Goal: Information Seeking & Learning: Stay updated

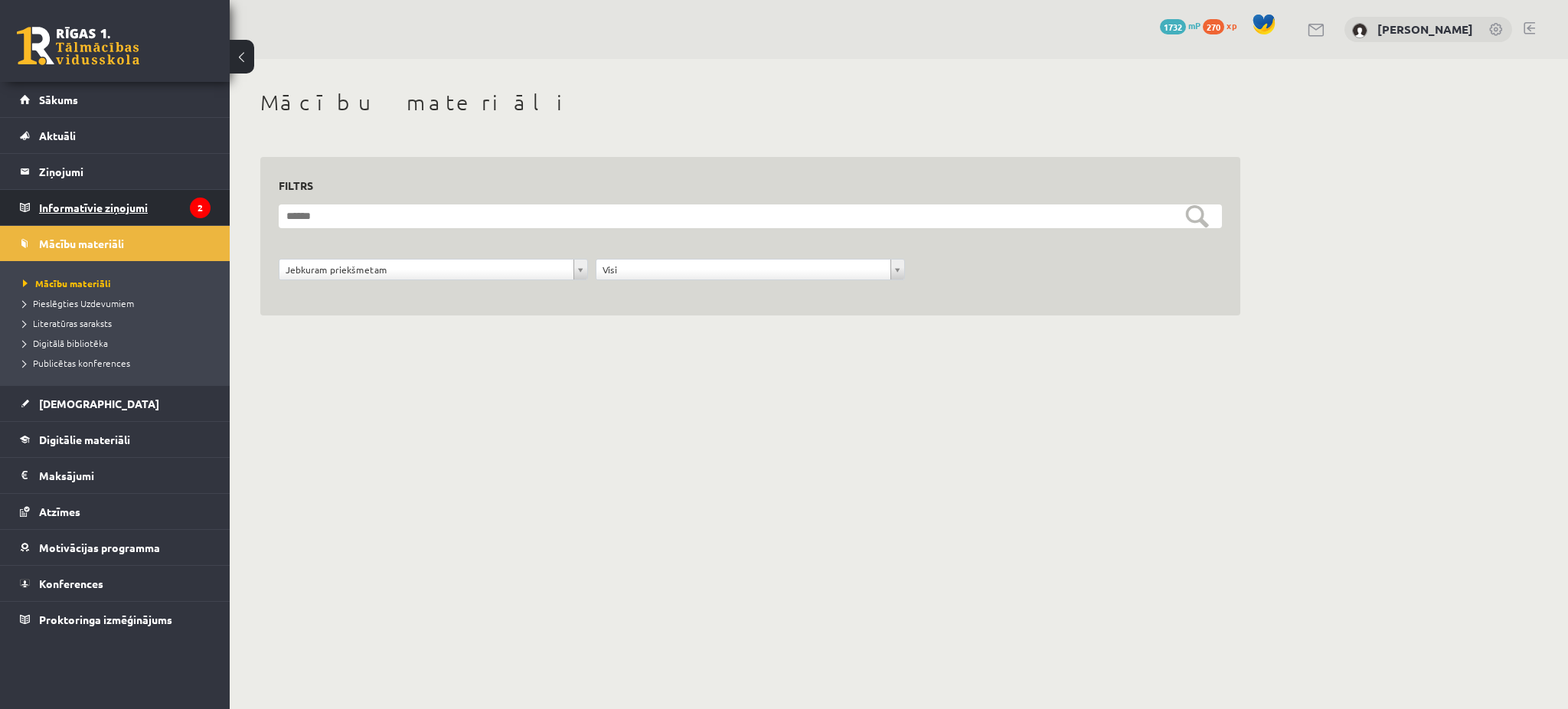
click at [76, 209] on legend "Informatīvie ziņojumi 2" at bounding box center [125, 207] width 171 height 35
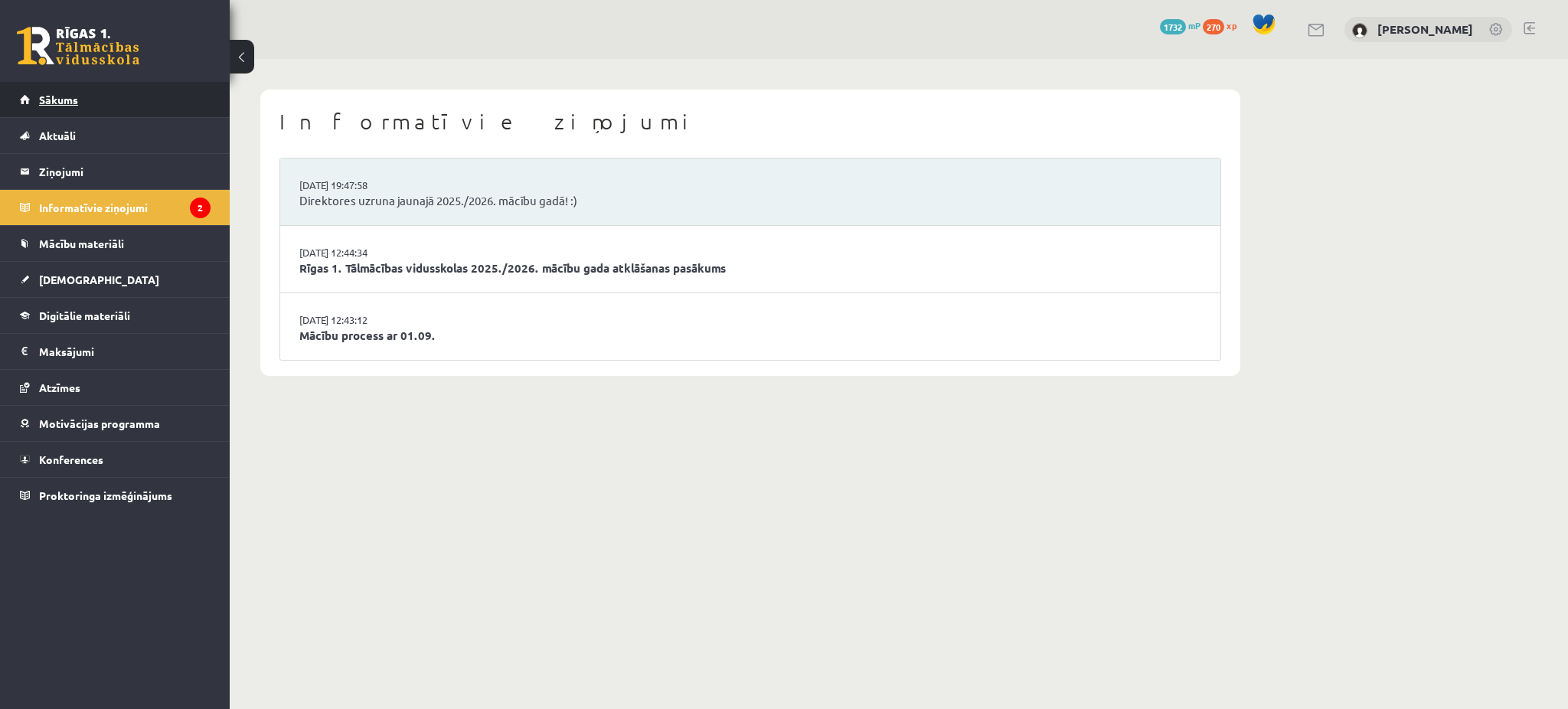
click at [120, 92] on link "Sākums" at bounding box center [115, 99] width 191 height 35
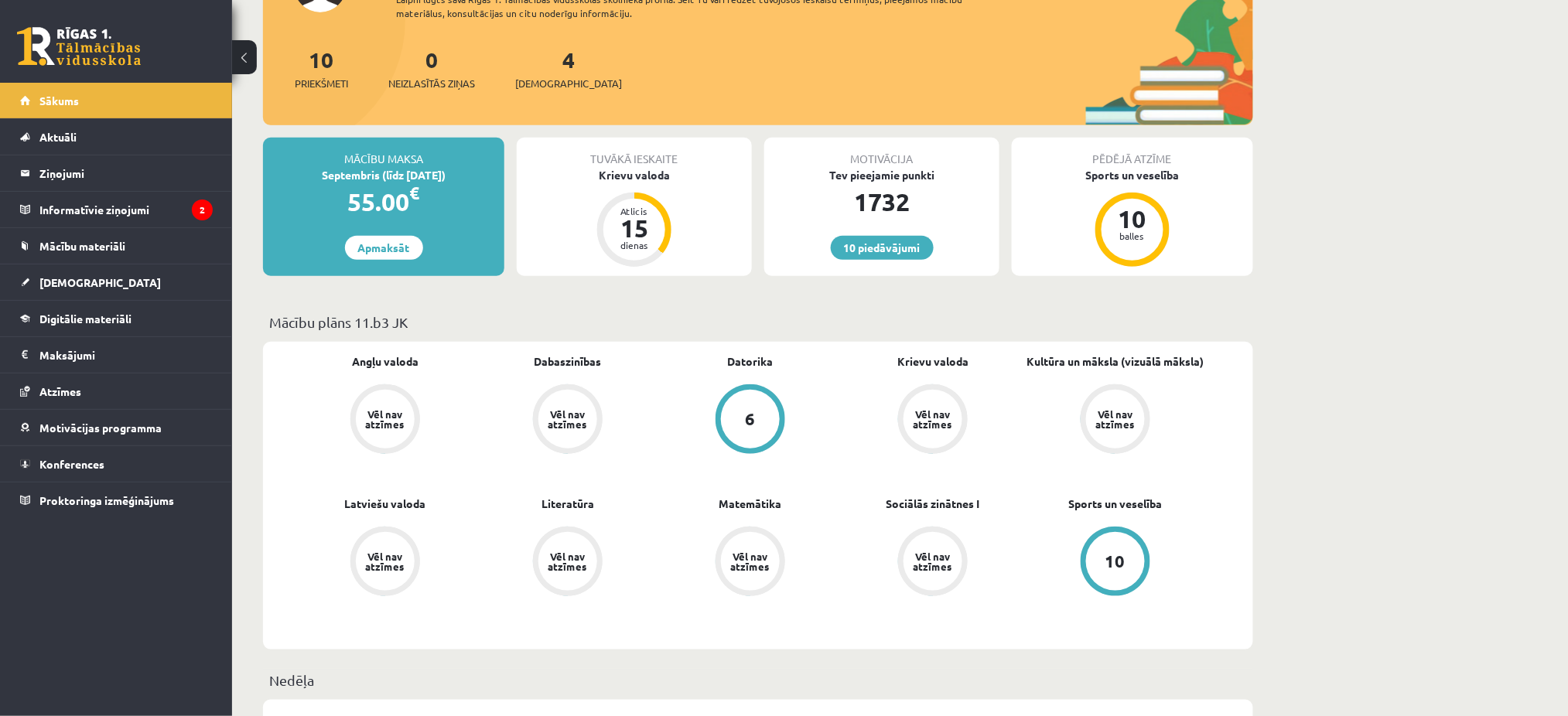
scroll to position [179, 0]
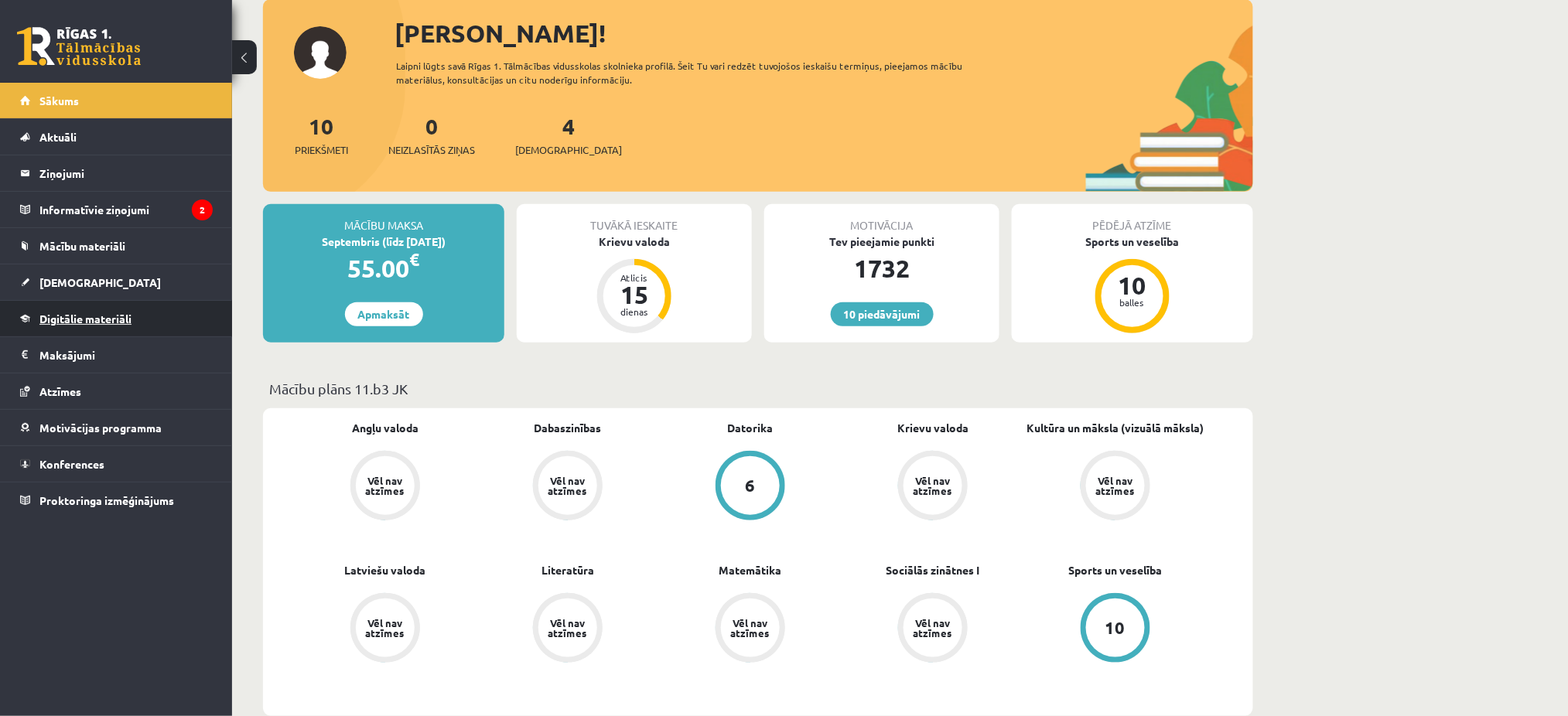
click at [44, 320] on span "Digitālie materiāli" at bounding box center [85, 319] width 92 height 14
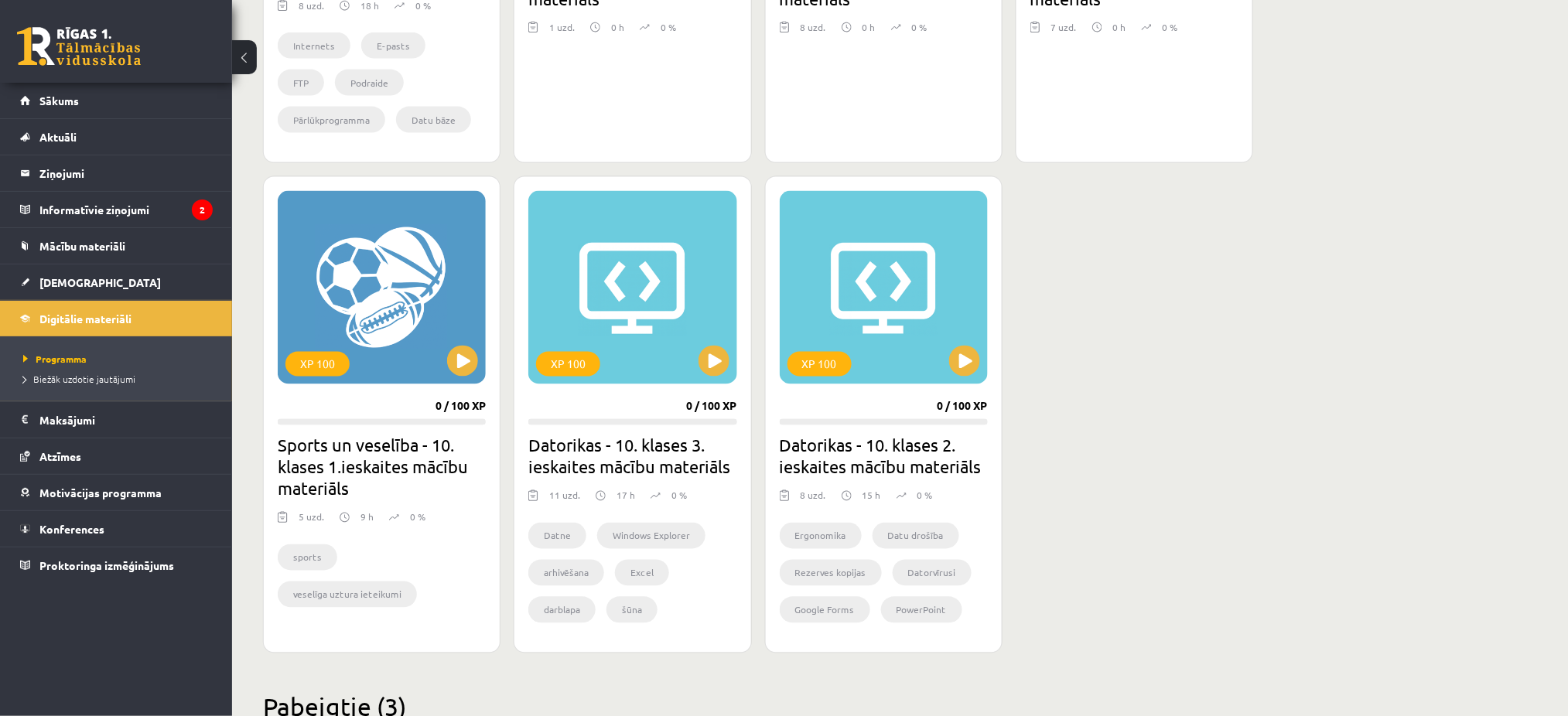
scroll to position [758, 0]
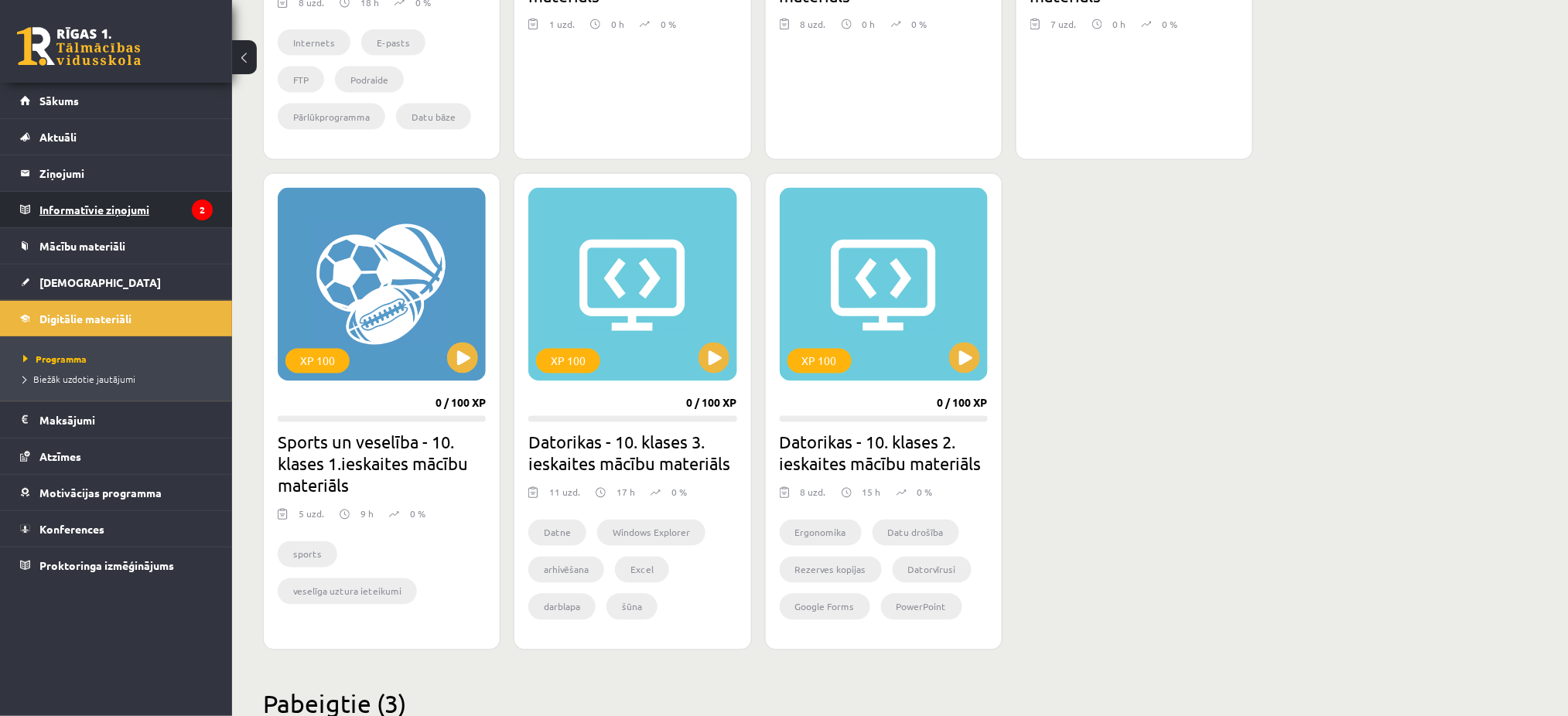
click at [91, 197] on legend "Informatīvie ziņojumi 2" at bounding box center [126, 209] width 173 height 35
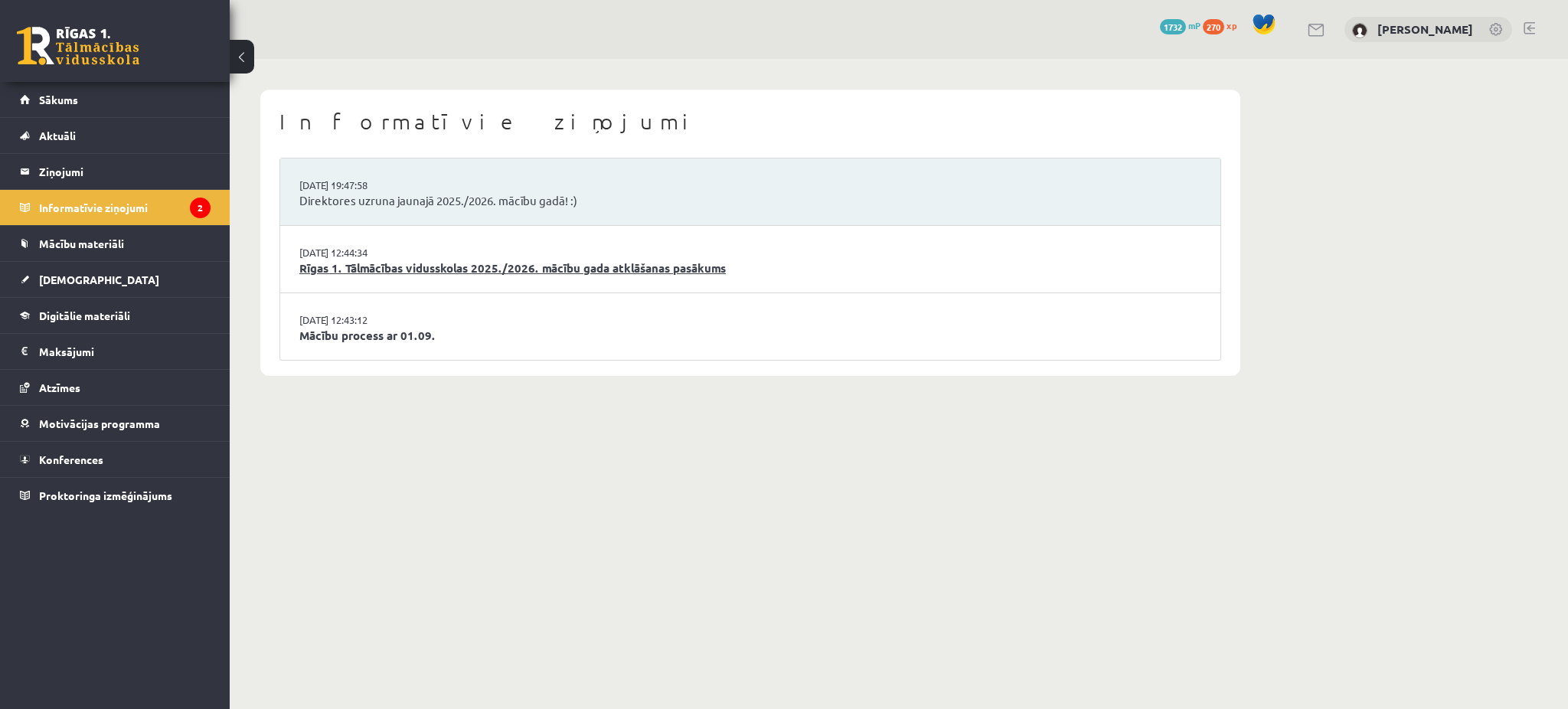
click at [352, 266] on link "Rīgas 1. Tālmācības vidusskolas 2025./2026. mācību gada atklāšanas pasākums" at bounding box center [750, 268] width 902 height 18
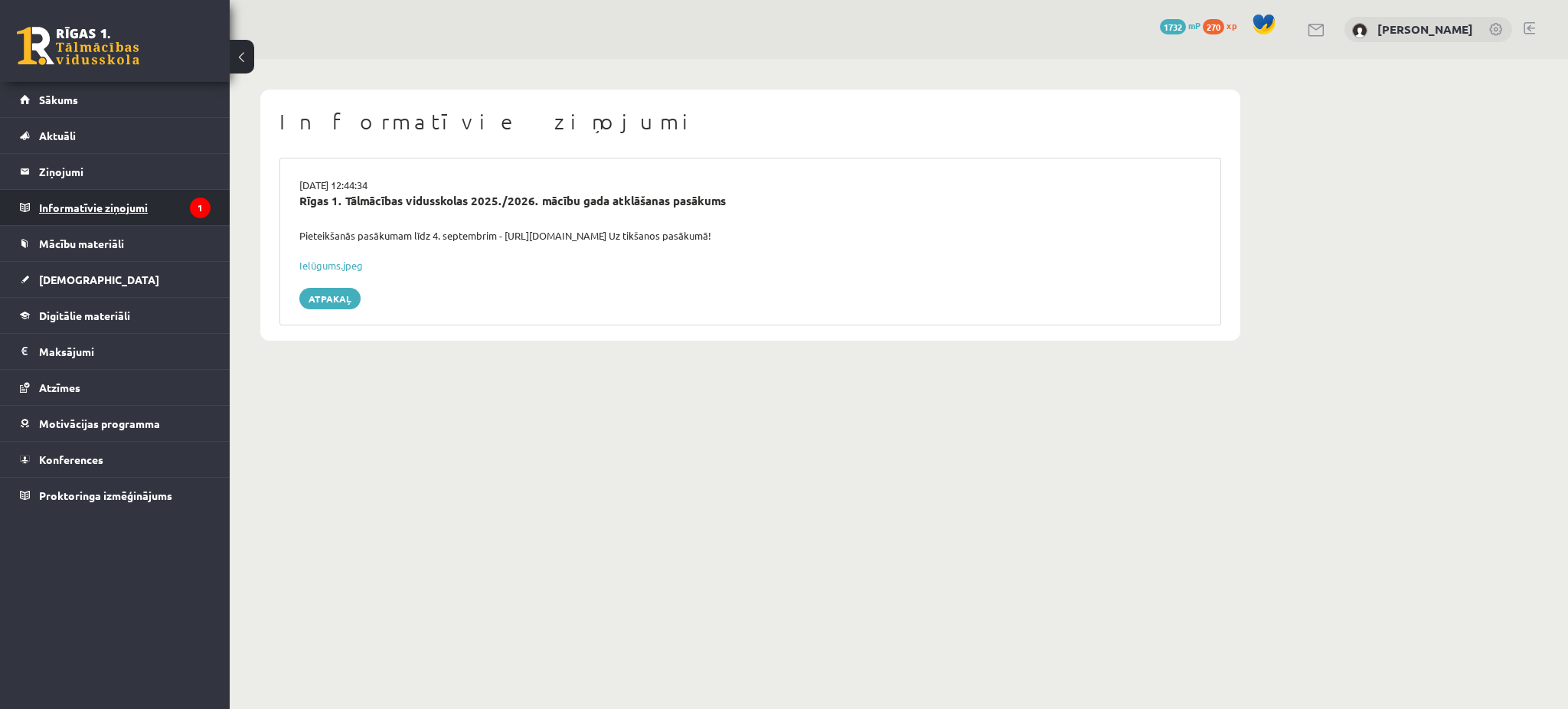
click at [160, 205] on legend "Informatīvie ziņojumi 1" at bounding box center [125, 207] width 171 height 35
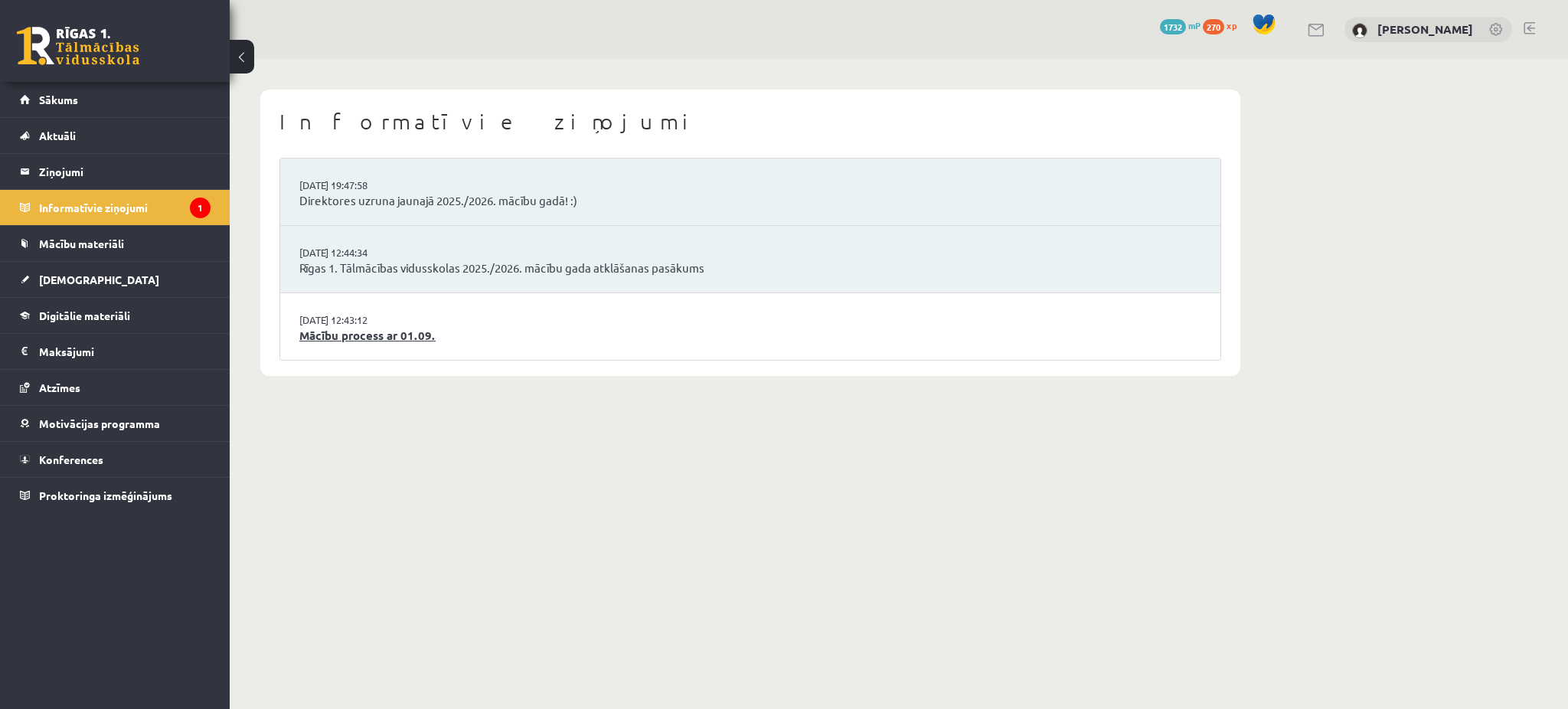
click at [405, 333] on link "Mācību process ar 01.09." at bounding box center [750, 336] width 902 height 18
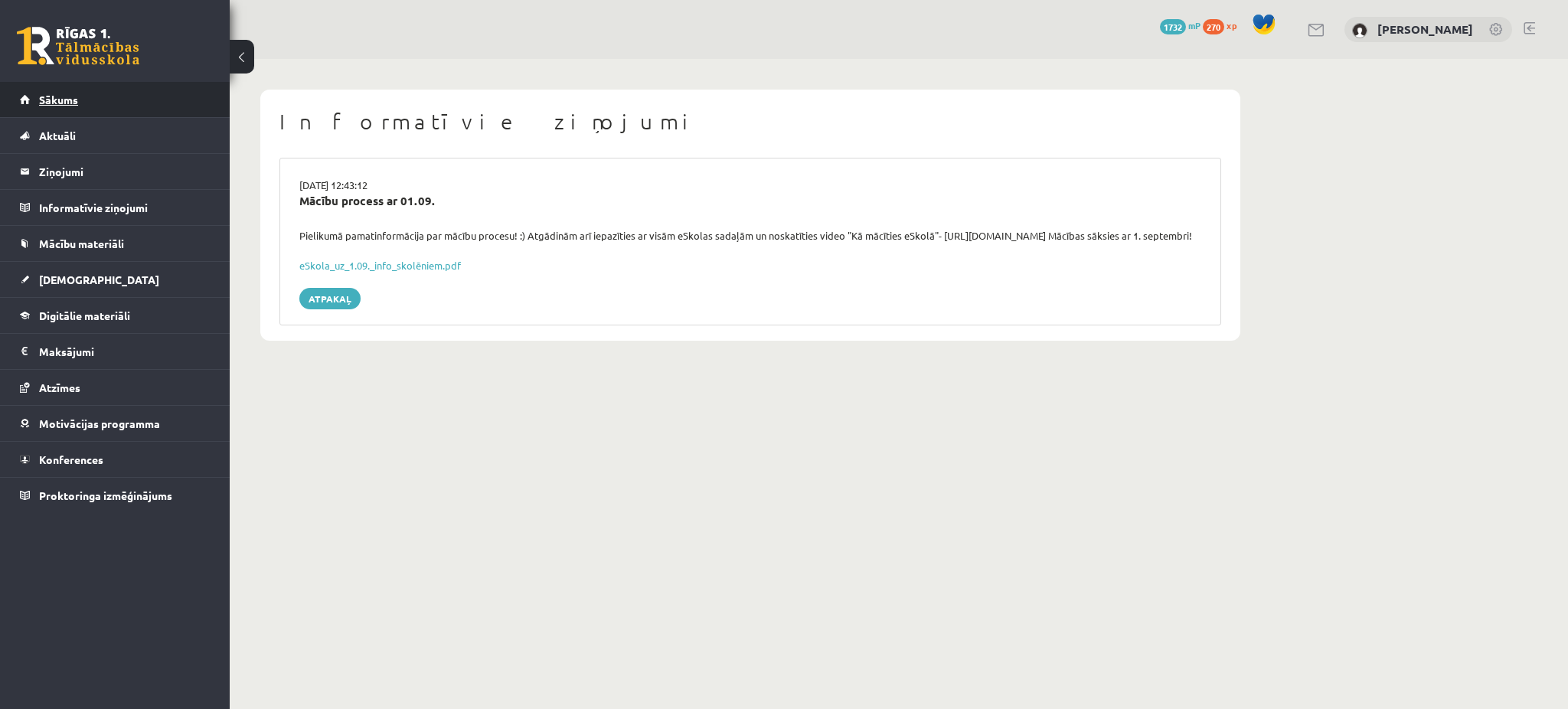
click at [125, 98] on link "Sākums" at bounding box center [115, 99] width 191 height 35
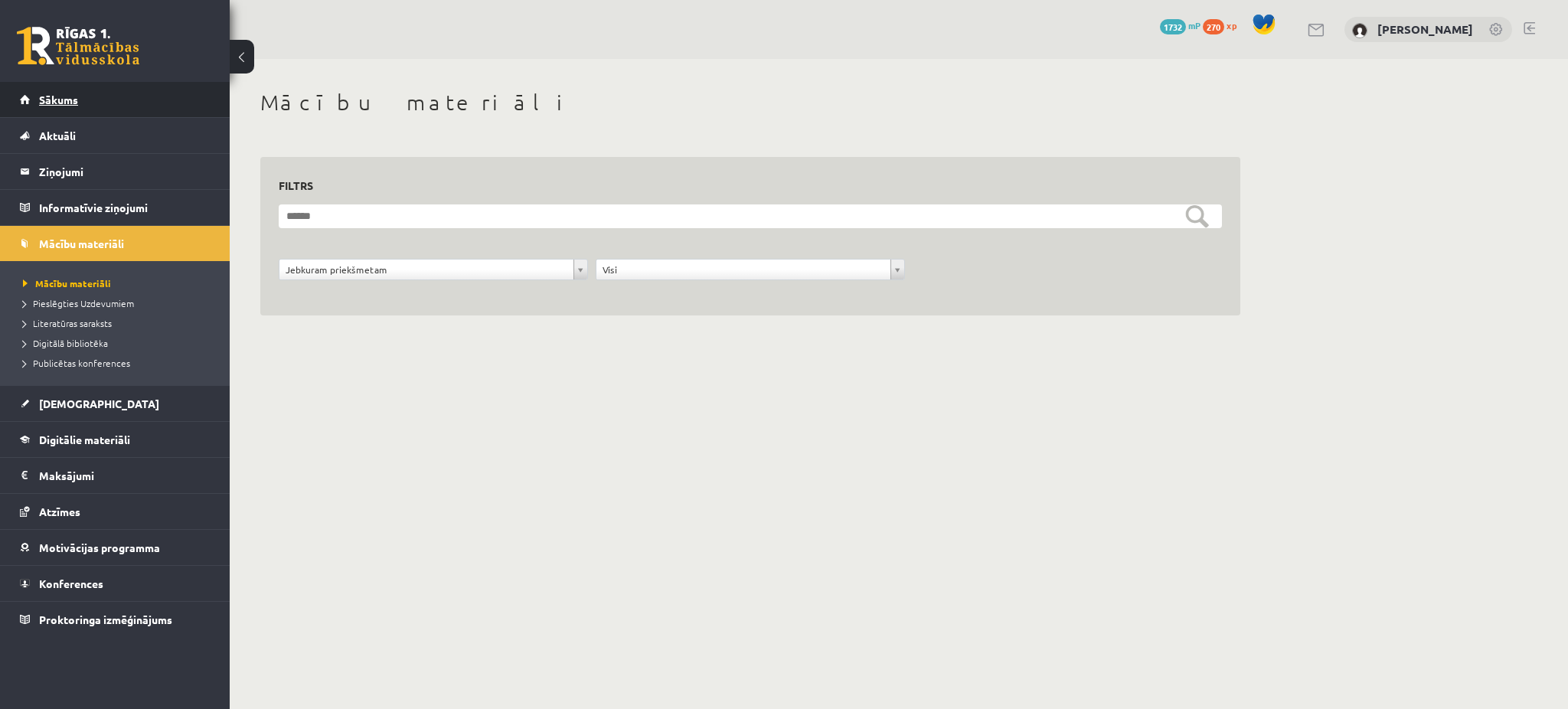
click at [81, 86] on link "Sākums" at bounding box center [115, 99] width 191 height 35
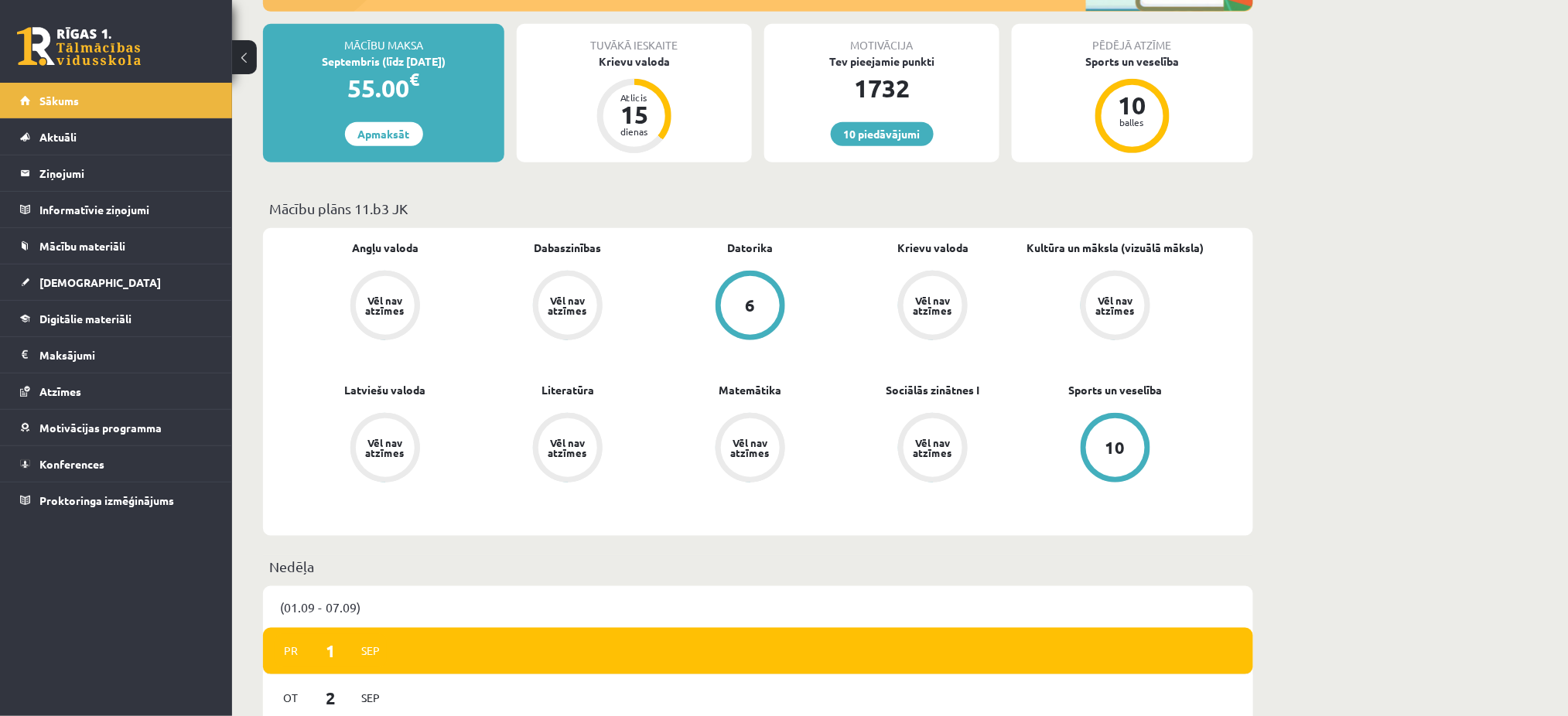
scroll to position [54, 0]
